Goal: Transaction & Acquisition: Purchase product/service

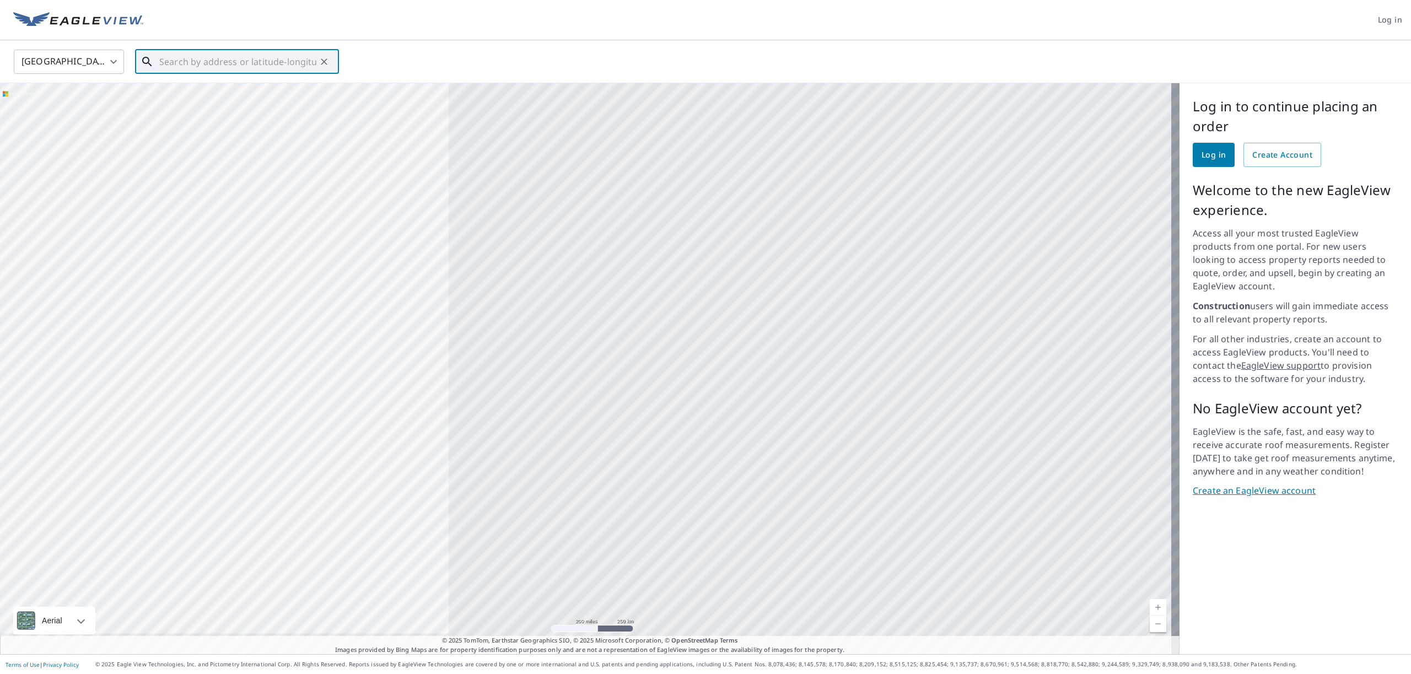
click at [266, 59] on input "text" at bounding box center [237, 61] width 157 height 31
click at [202, 96] on span "[STREET_ADDRESS]" at bounding box center [243, 93] width 173 height 13
type input "[STREET_ADDRESS]"
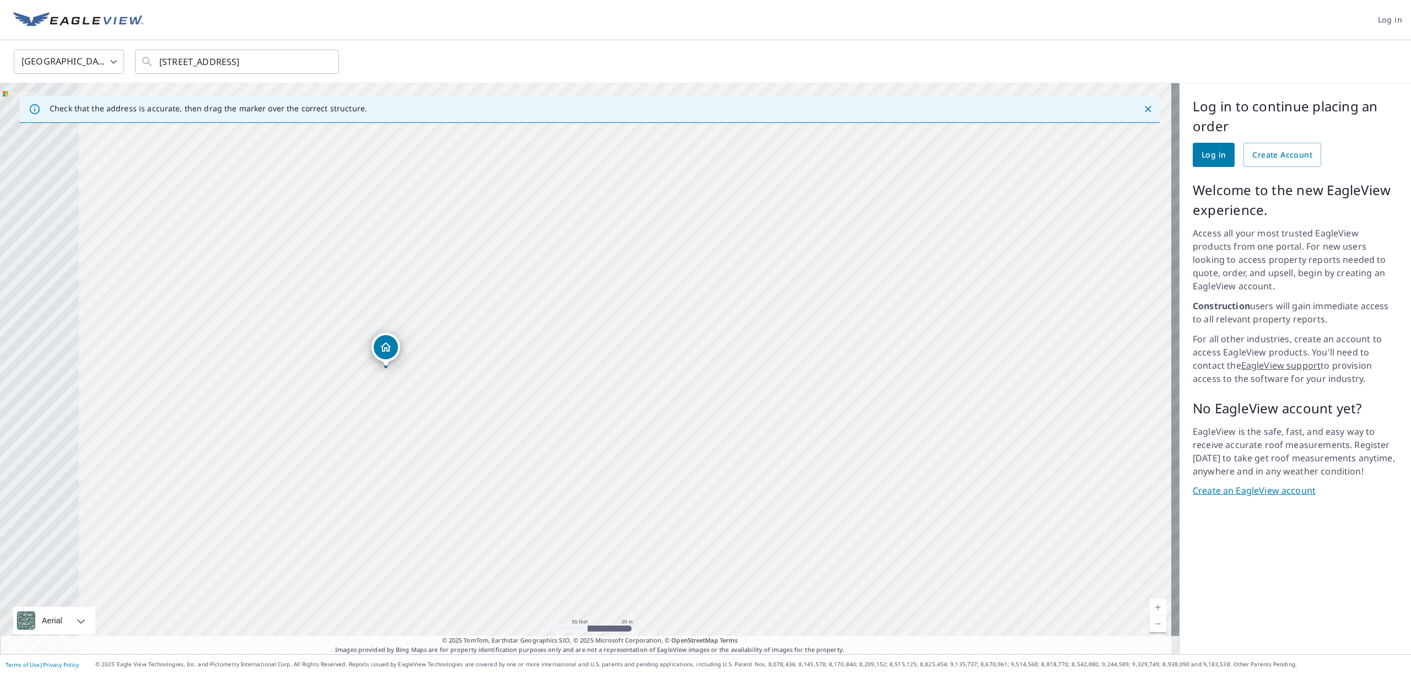
drag, startPoint x: 524, startPoint y: 289, endPoint x: 769, endPoint y: 218, distance: 254.9
click at [688, 218] on div "[STREET_ADDRESS]" at bounding box center [590, 368] width 1180 height 571
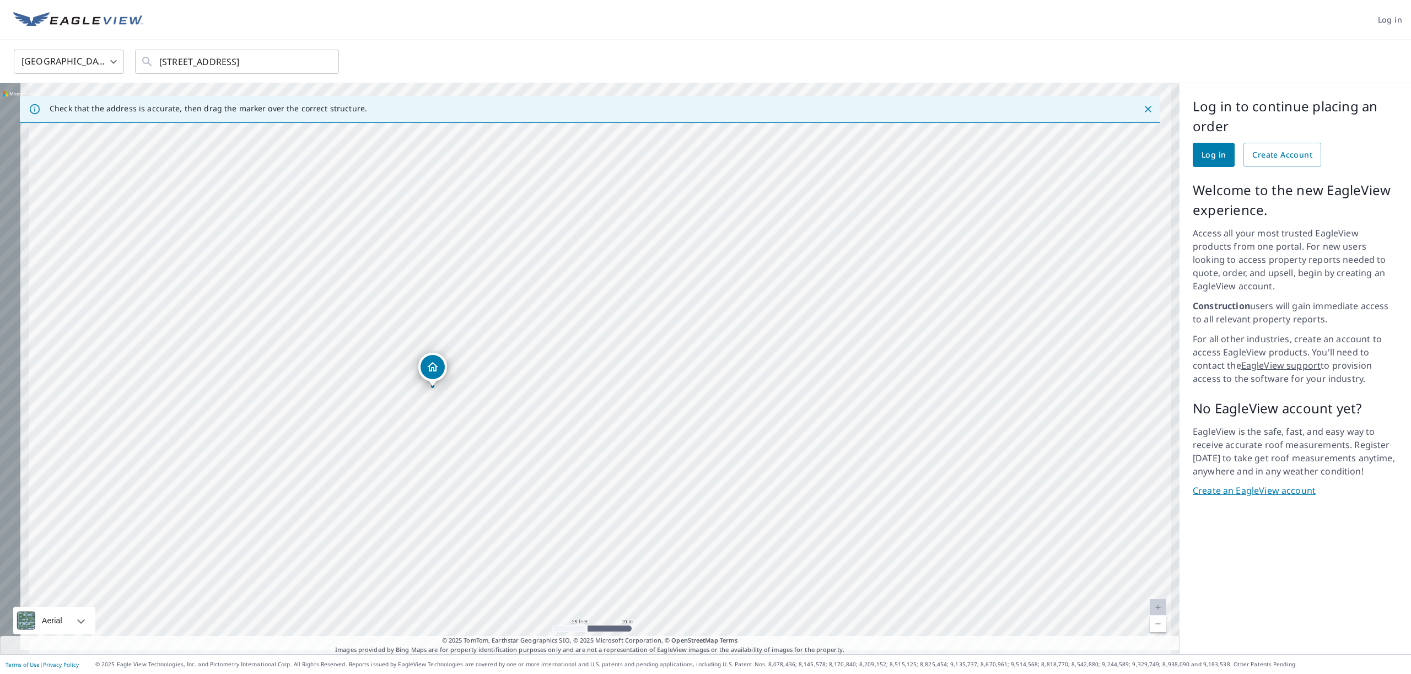
drag, startPoint x: 389, startPoint y: 308, endPoint x: 640, endPoint y: 260, distance: 255.8
click at [640, 260] on div "[STREET_ADDRESS]" at bounding box center [590, 368] width 1180 height 571
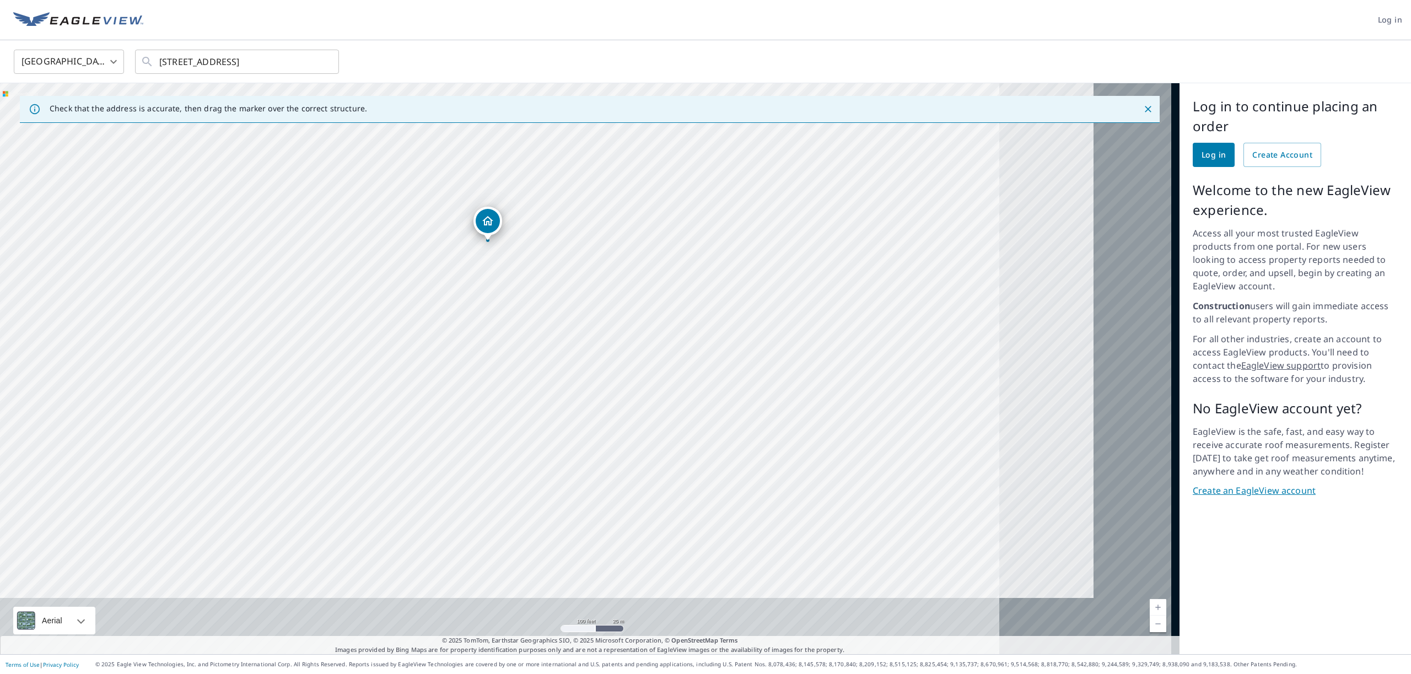
drag, startPoint x: 931, startPoint y: 330, endPoint x: 676, endPoint y: 240, distance: 269.6
click at [589, 203] on div "[STREET_ADDRESS]" at bounding box center [590, 368] width 1180 height 571
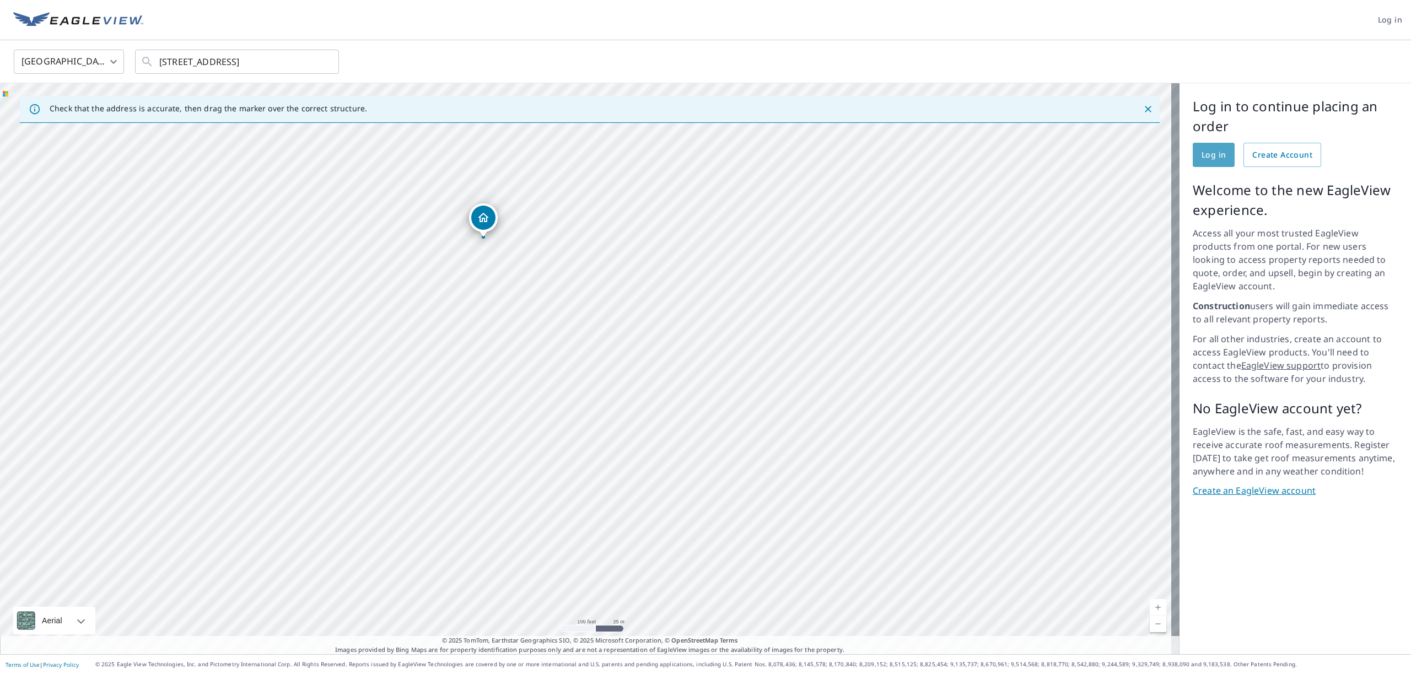
click at [688, 157] on span "Log in" at bounding box center [1214, 155] width 24 height 14
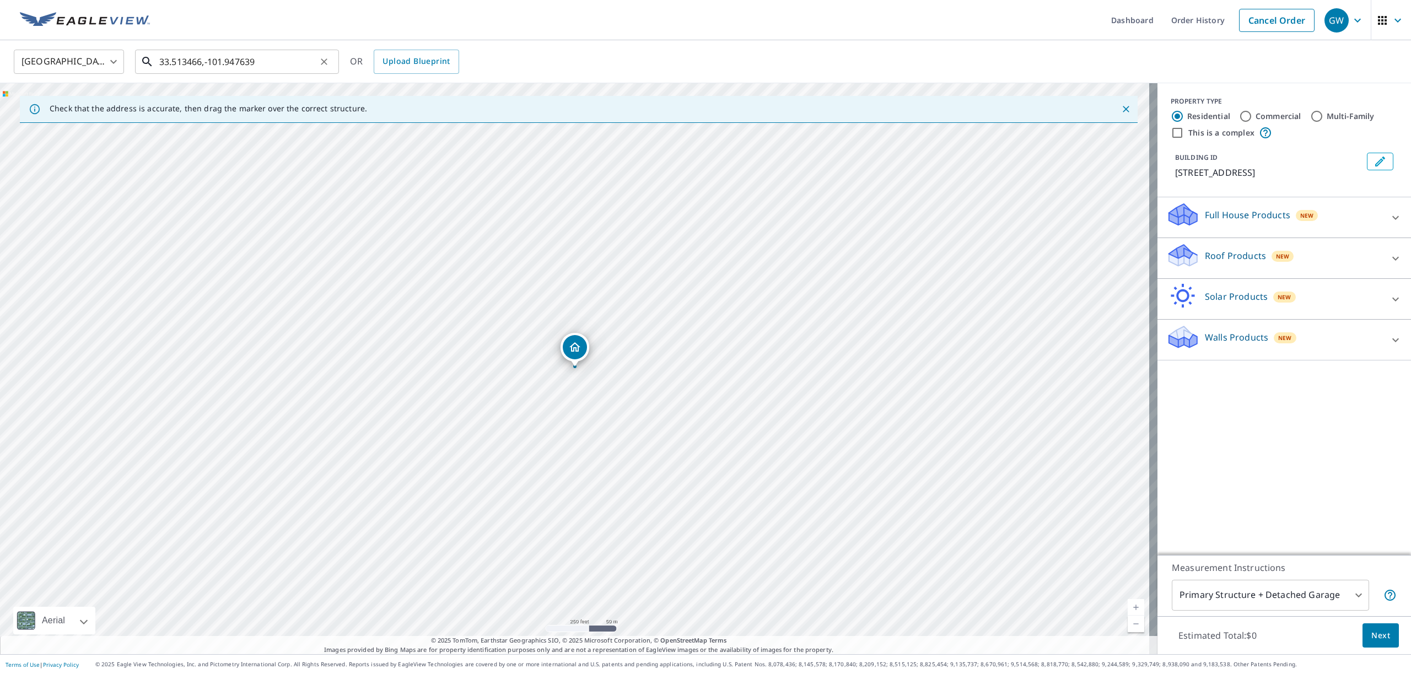
click at [274, 56] on input "33.513466,-101.947639" at bounding box center [237, 61] width 157 height 31
click at [319, 60] on icon "Clear" at bounding box center [324, 61] width 11 height 11
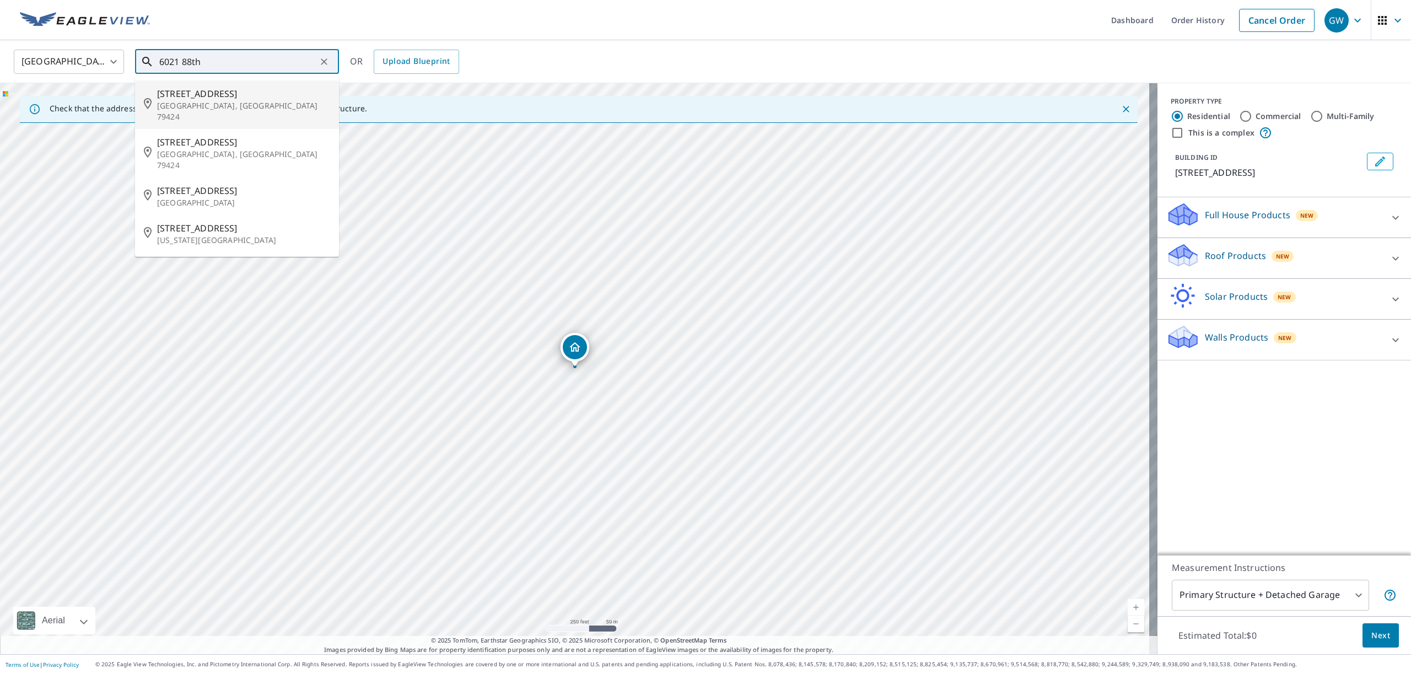
click at [176, 92] on span "[STREET_ADDRESS]" at bounding box center [243, 93] width 173 height 13
type input "[STREET_ADDRESS]"
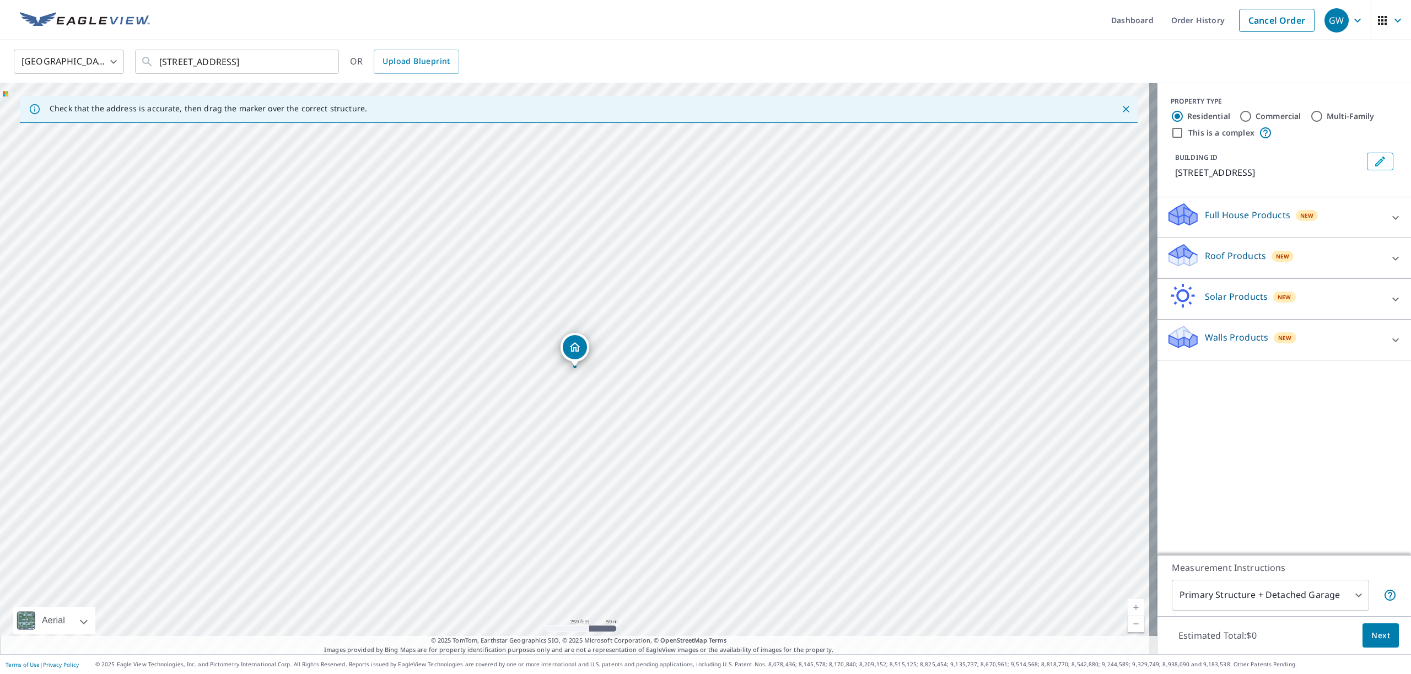
click at [1389, 256] on icon at bounding box center [1395, 258] width 13 height 13
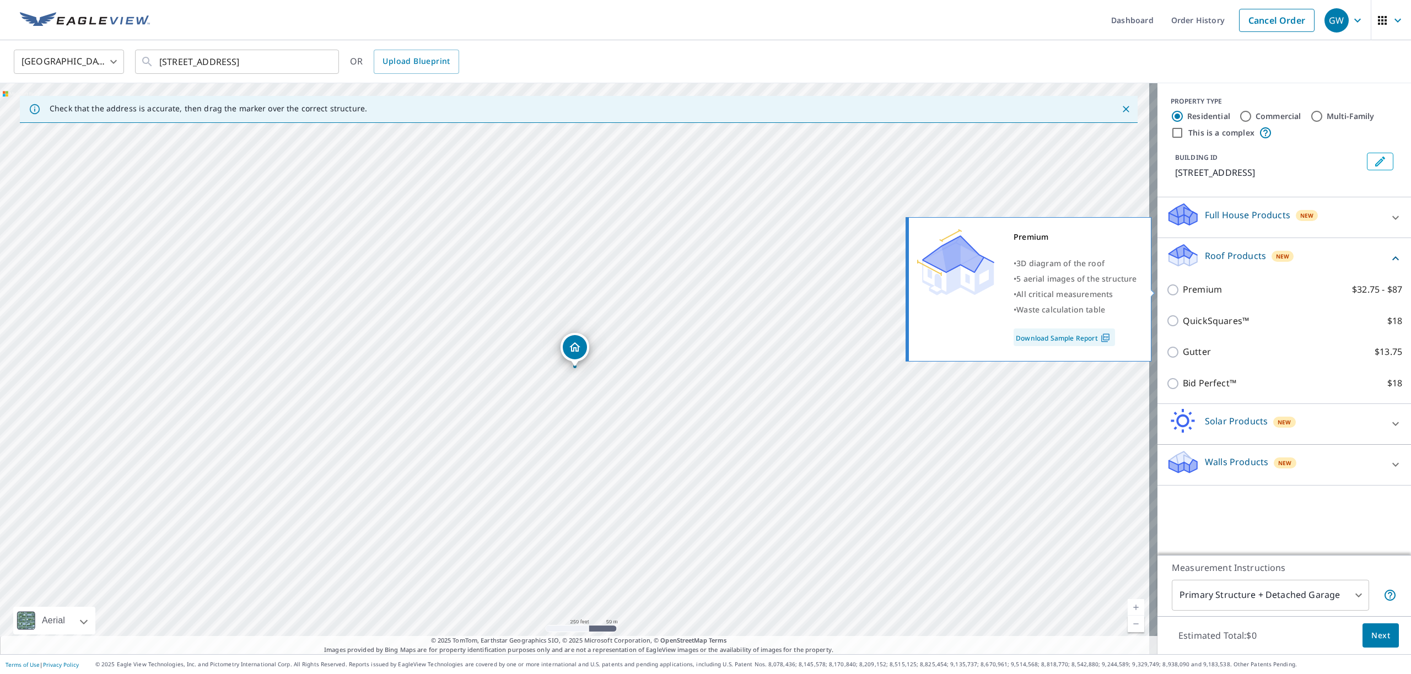
click at [1167, 292] on input "Premium $32.75 - $87" at bounding box center [1175, 289] width 17 height 13
checkbox input "true"
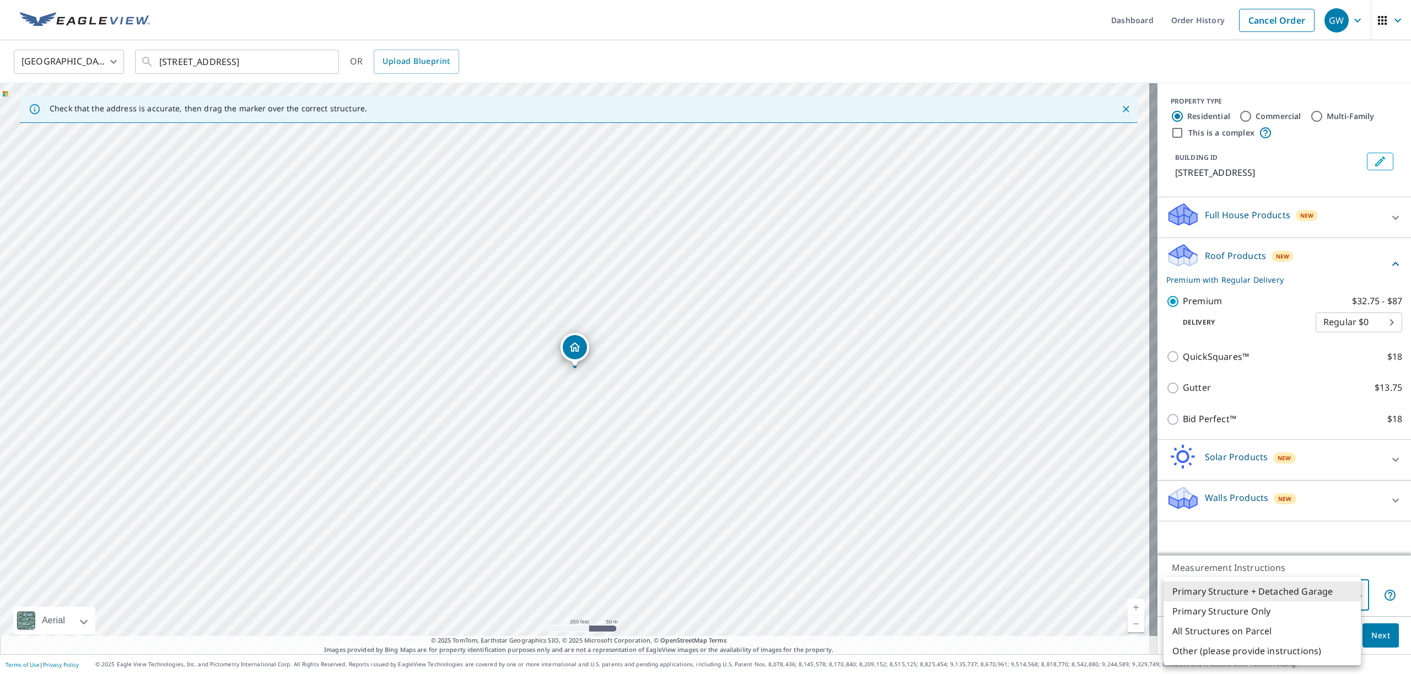
click at [1349, 593] on body "GW GW Dashboard Order History Cancel Order GW [GEOGRAPHIC_DATA] [GEOGRAPHIC_DAT…" at bounding box center [705, 337] width 1411 height 674
click at [1288, 610] on li "Primary Structure Only" at bounding box center [1262, 611] width 197 height 20
type input "2"
click at [1379, 632] on span "Next" at bounding box center [1381, 636] width 19 height 14
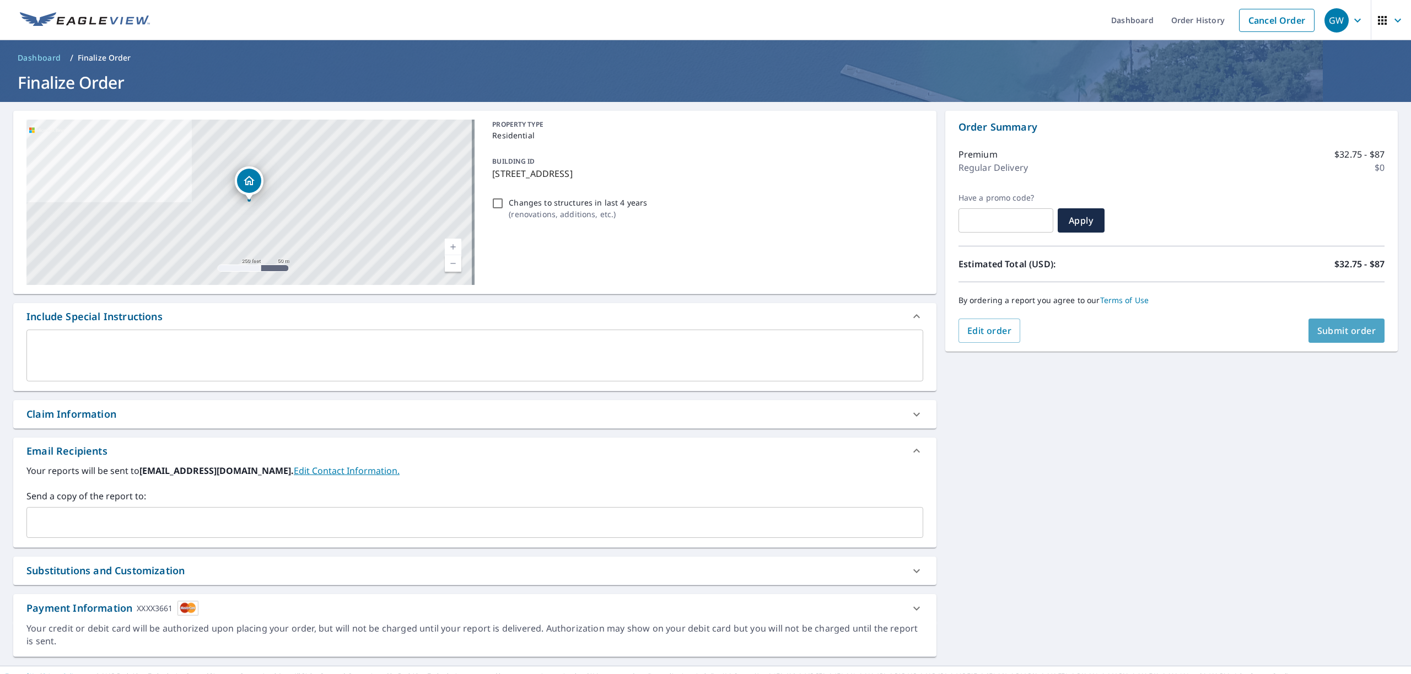
click at [1334, 335] on span "Submit order" at bounding box center [1347, 331] width 59 height 12
